Goal: Navigation & Orientation: Find specific page/section

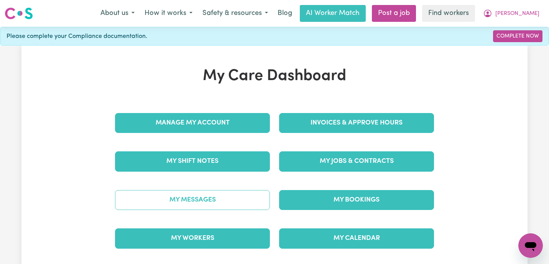
click at [215, 202] on link "My Messages" at bounding box center [192, 200] width 155 height 20
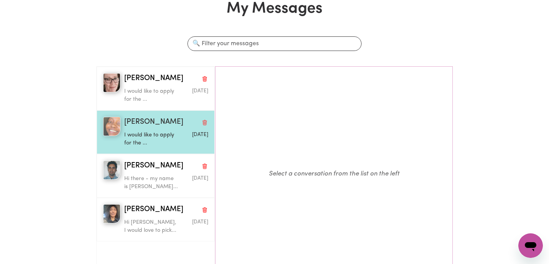
scroll to position [62, 0]
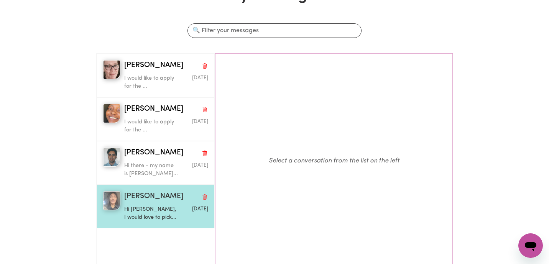
click at [174, 214] on p "Hi [PERSON_NAME], I would love to pick..." at bounding box center [152, 214] width 56 height 16
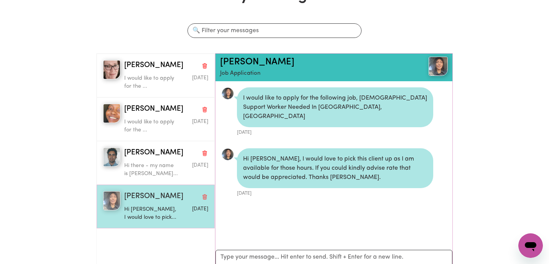
scroll to position [5, 0]
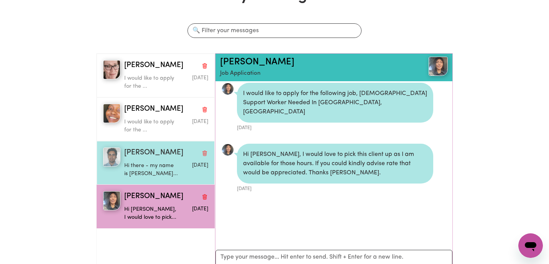
click at [169, 180] on div "[PERSON_NAME] Hi there - my name is [PERSON_NAME] [DATE]" at bounding box center [156, 163] width 118 height 44
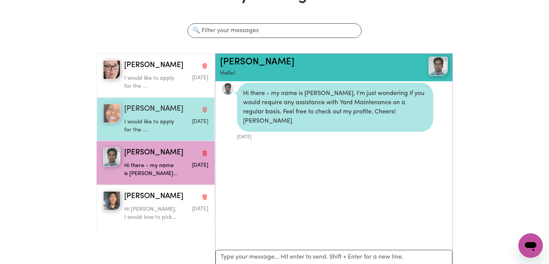
click at [161, 133] on p "I would like to apply for the ..." at bounding box center [152, 126] width 56 height 16
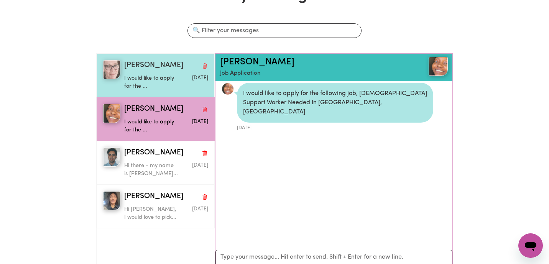
click at [156, 89] on p "I would like to apply for the ..." at bounding box center [152, 82] width 56 height 16
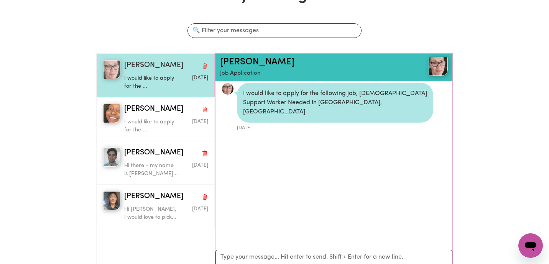
scroll to position [0, 0]
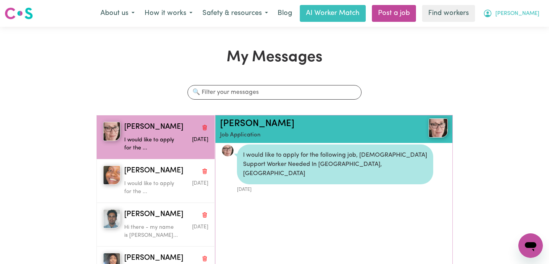
click at [521, 11] on span "[PERSON_NAME]" at bounding box center [517, 14] width 44 height 8
click at [518, 29] on link "My Dashboard" at bounding box center [513, 30] width 61 height 15
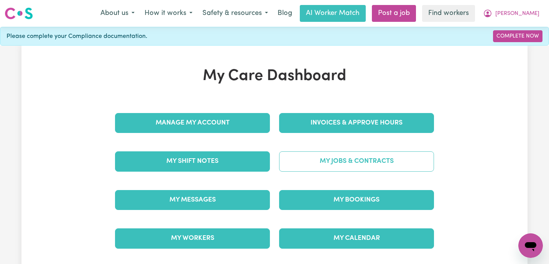
click at [322, 167] on link "My Jobs & Contracts" at bounding box center [356, 161] width 155 height 20
